Goal: Information Seeking & Learning: Learn about a topic

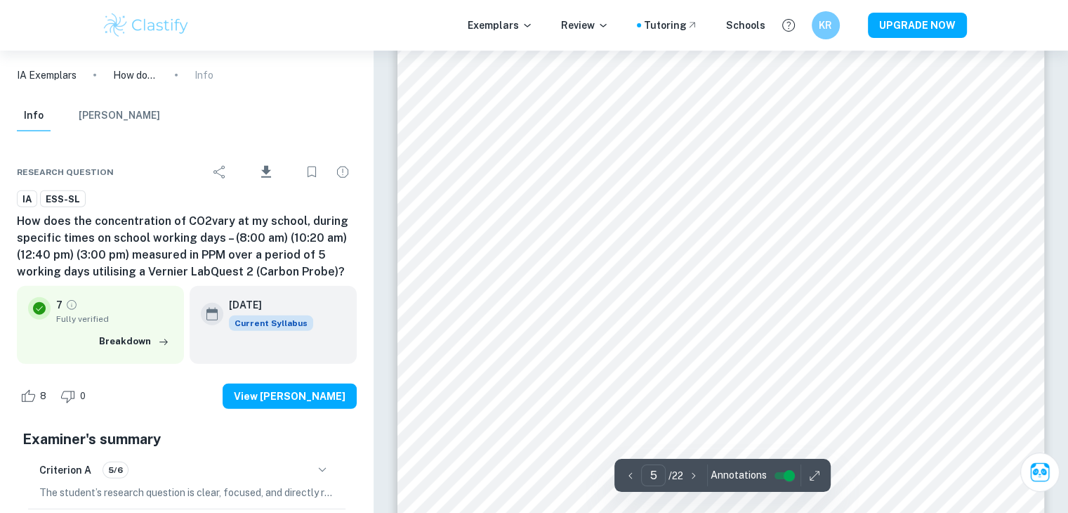
scroll to position [3679, 0]
type input "6"
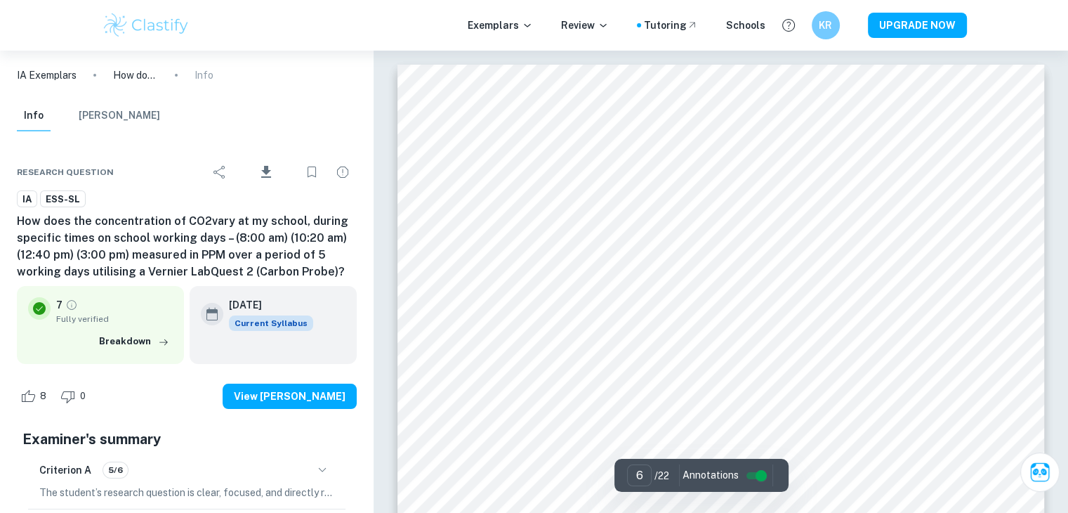
scroll to position [4381, 0]
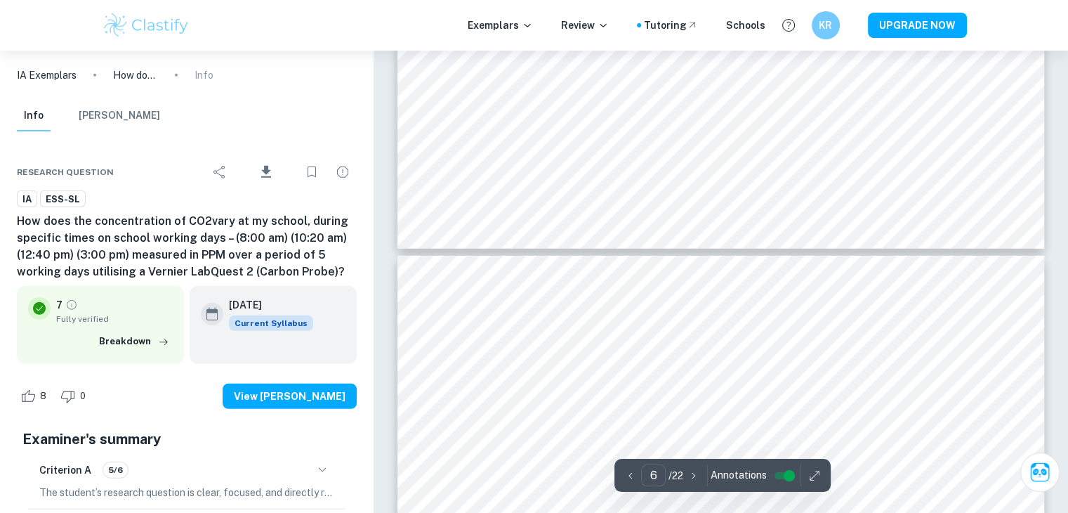
type input "5"
